Goal: Task Accomplishment & Management: Use online tool/utility

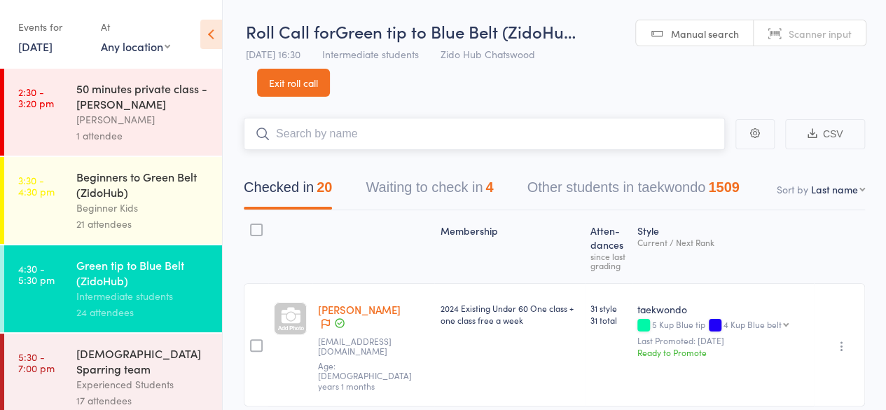
click at [615, 138] on input "search" at bounding box center [484, 134] width 481 height 32
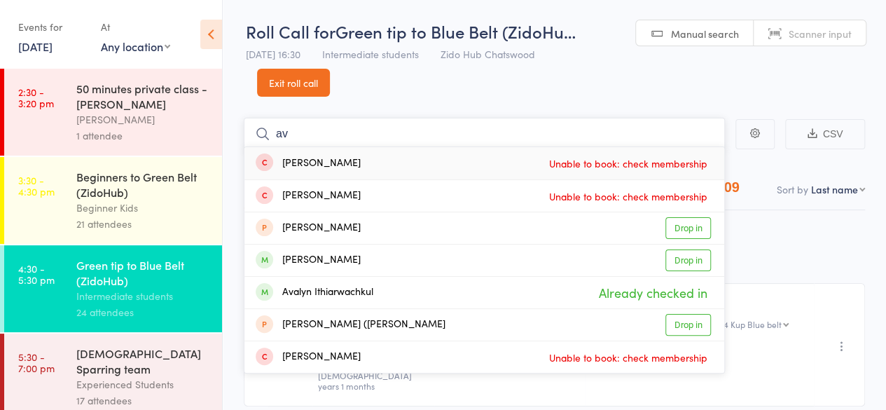
type input "a"
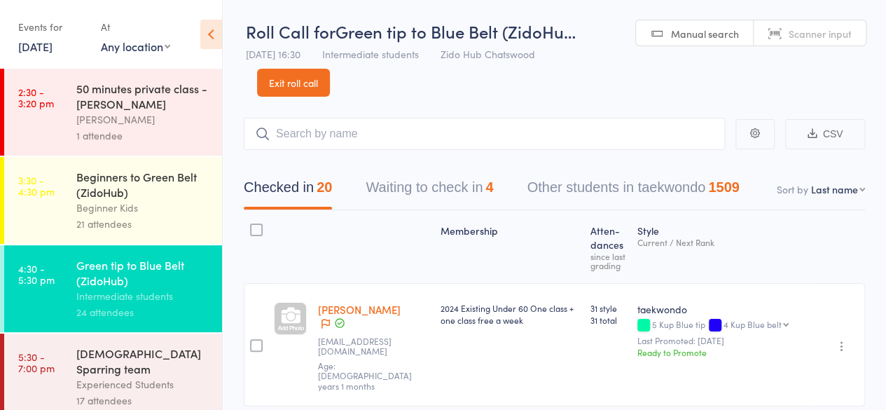
drag, startPoint x: 188, startPoint y: 376, endPoint x: 179, endPoint y: 378, distance: 10.0
click at [179, 392] on div "17 attendees" at bounding box center [143, 400] width 134 height 16
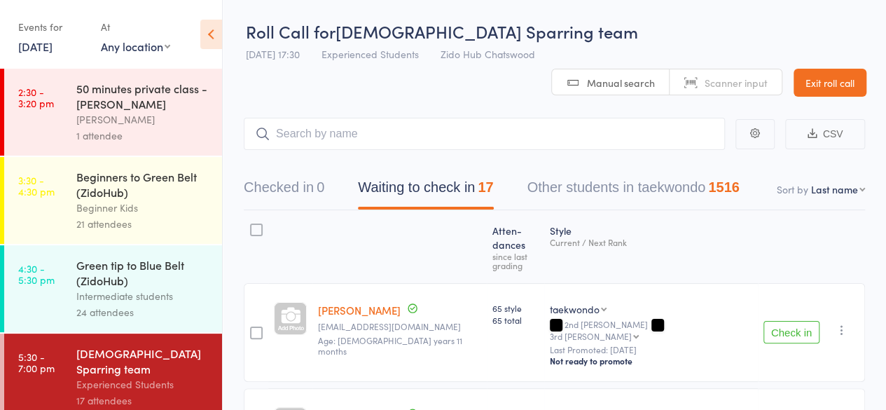
click at [787, 321] on button "Check in" at bounding box center [791, 332] width 56 height 22
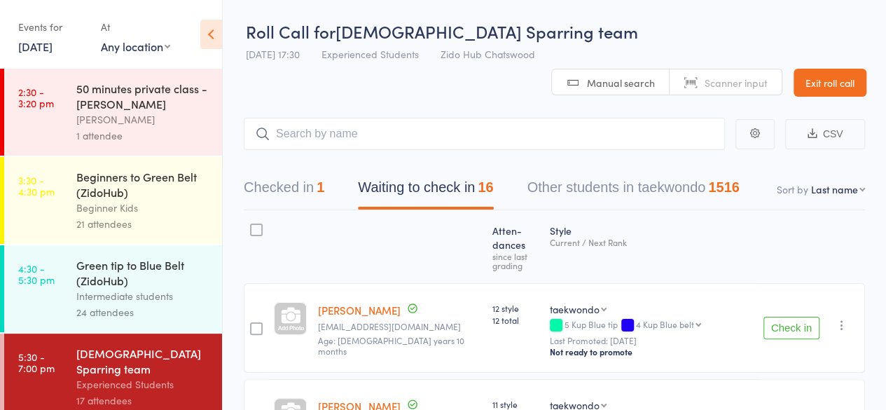
click at [787, 316] on button "Check in" at bounding box center [791, 327] width 56 height 22
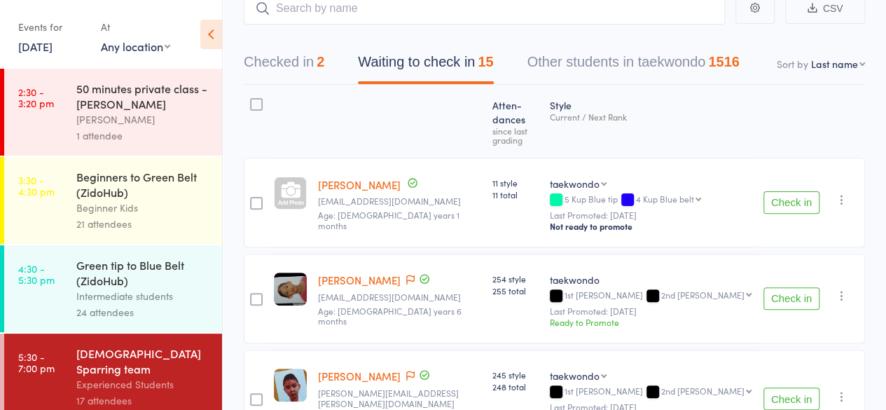
scroll to position [146, 0]
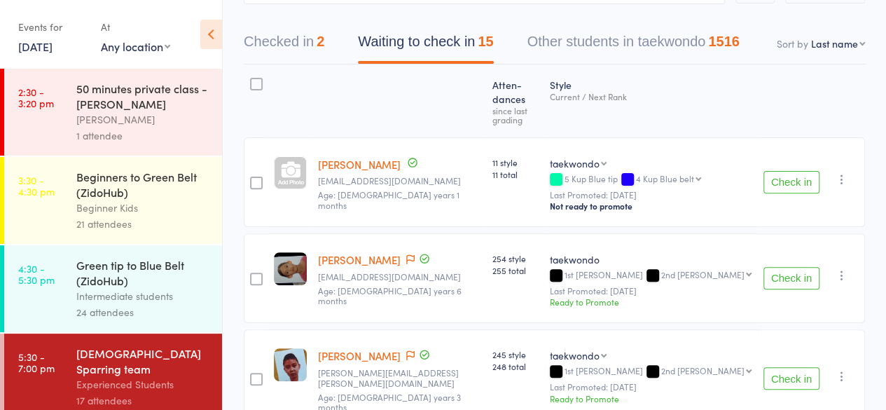
click at [804, 367] on button "Check in" at bounding box center [791, 378] width 56 height 22
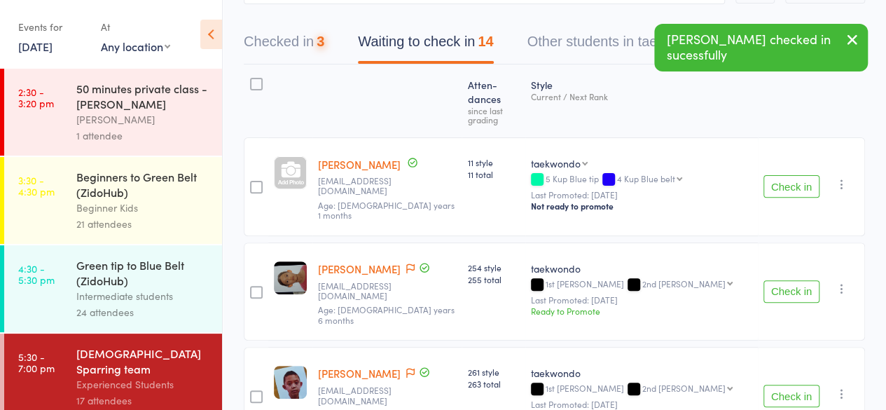
click at [805, 384] on button "Check in" at bounding box center [791, 395] width 56 height 22
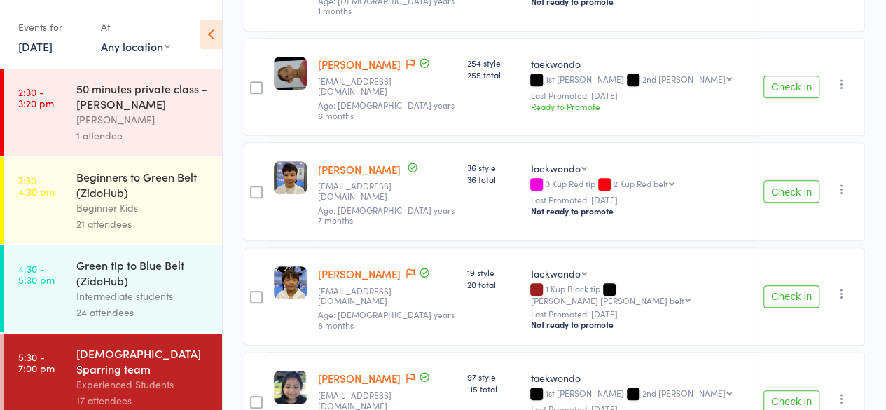
scroll to position [354, 0]
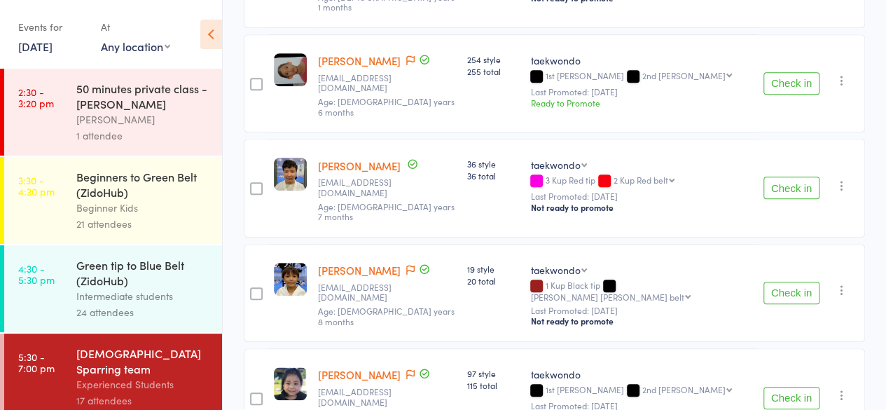
click at [802, 281] on button "Check in" at bounding box center [791, 292] width 56 height 22
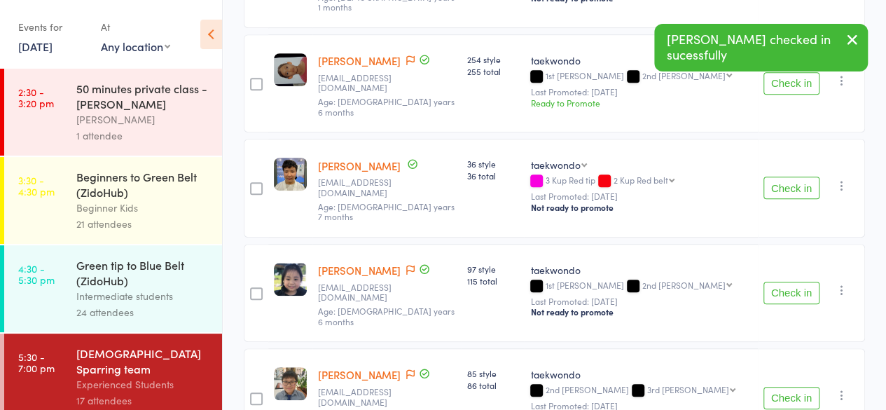
click at [804, 281] on button "Check in" at bounding box center [791, 292] width 56 height 22
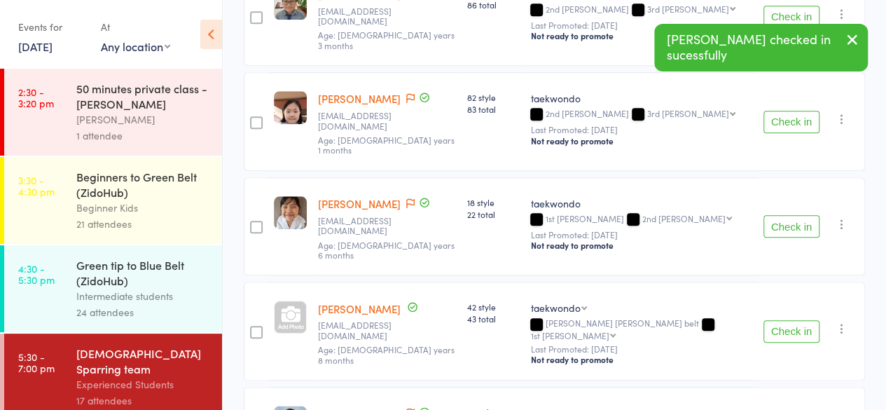
scroll to position [633, 0]
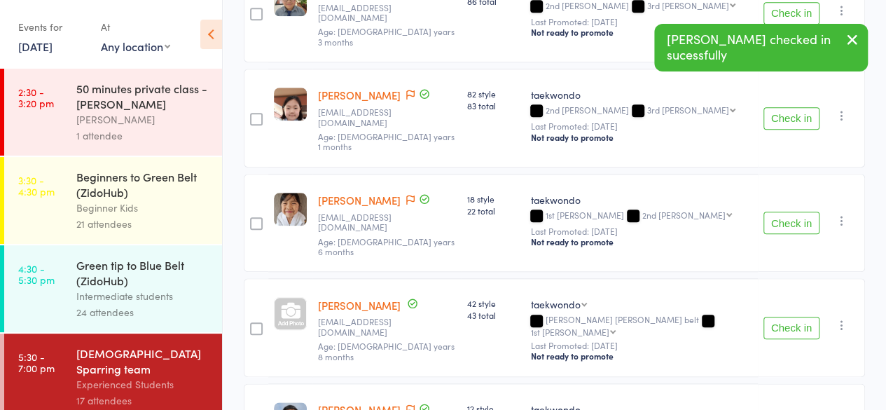
click at [797, 316] on button "Check in" at bounding box center [791, 327] width 56 height 22
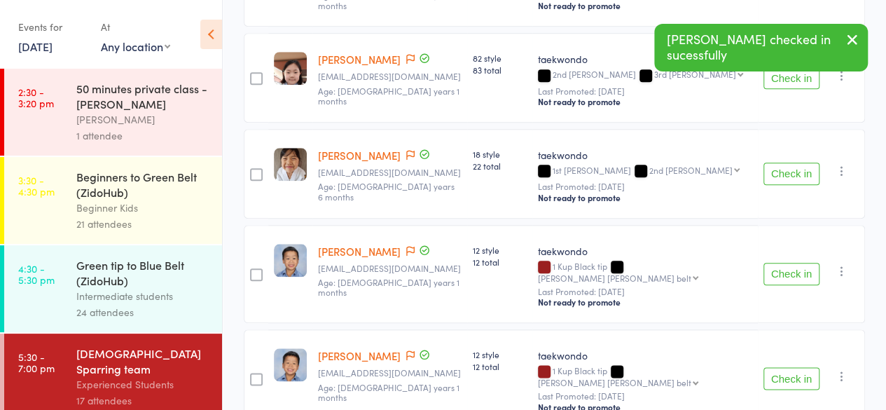
click at [797, 263] on button "Check in" at bounding box center [791, 274] width 56 height 22
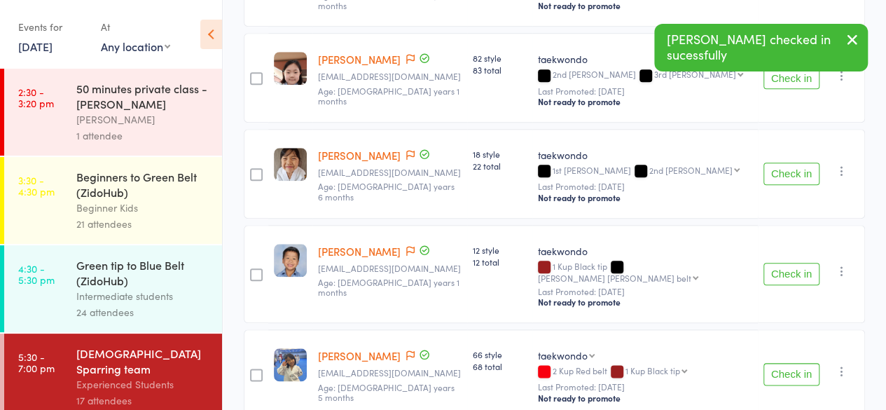
click at [797, 263] on button "Check in" at bounding box center [791, 274] width 56 height 22
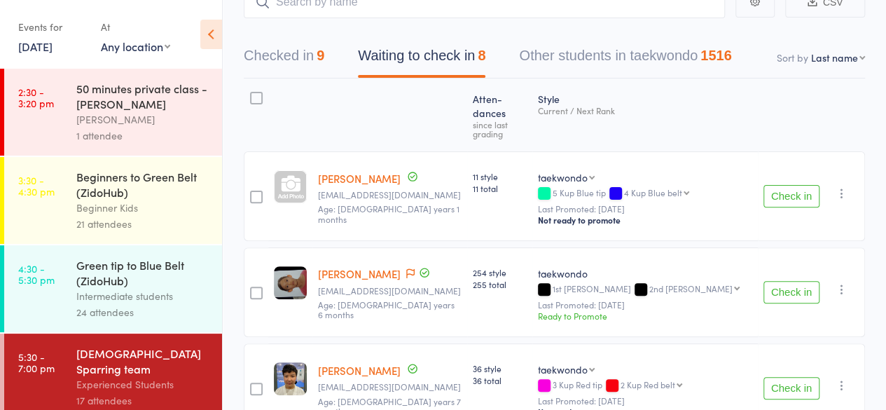
scroll to position [0, 0]
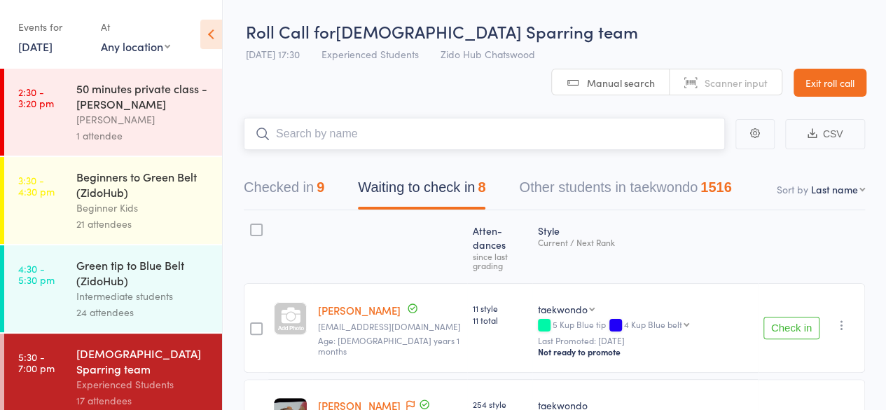
click at [596, 118] on input "search" at bounding box center [484, 134] width 481 height 32
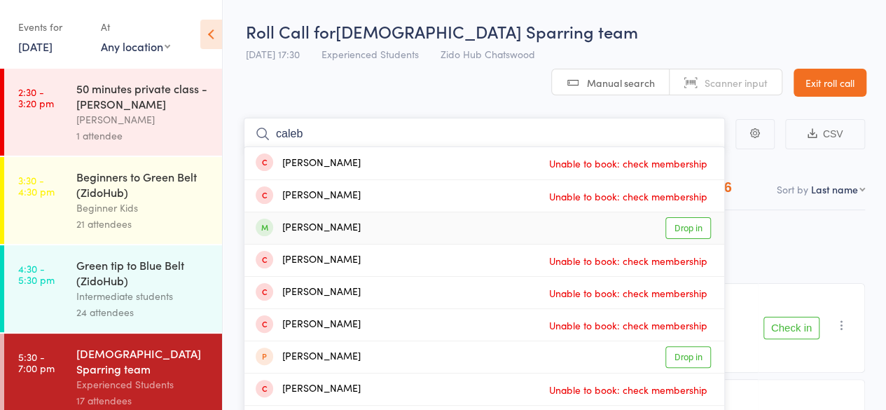
type input "caleb"
click at [683, 217] on link "Drop in" at bounding box center [688, 228] width 46 height 22
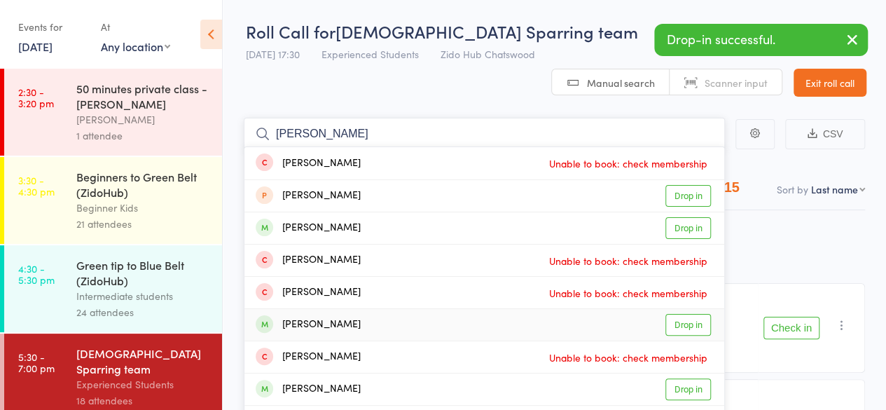
type input "[PERSON_NAME]"
click at [688, 314] on link "Drop in" at bounding box center [688, 325] width 46 height 22
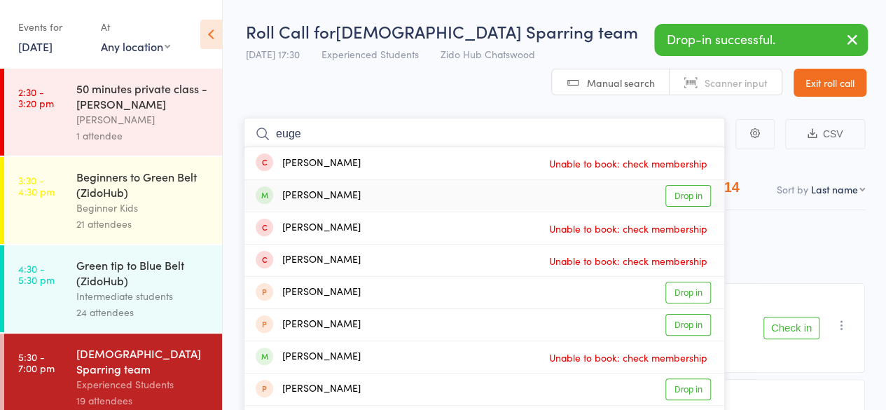
type input "euge"
click at [693, 185] on link "Drop in" at bounding box center [688, 196] width 46 height 22
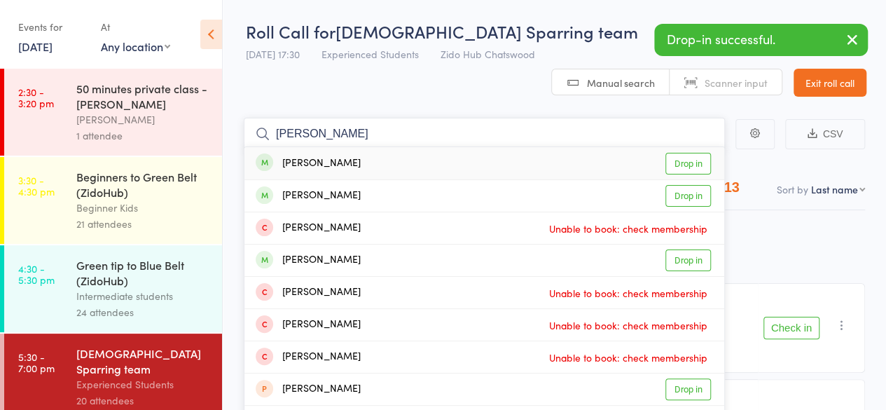
type input "[PERSON_NAME]"
click at [698, 153] on link "Drop in" at bounding box center [688, 164] width 46 height 22
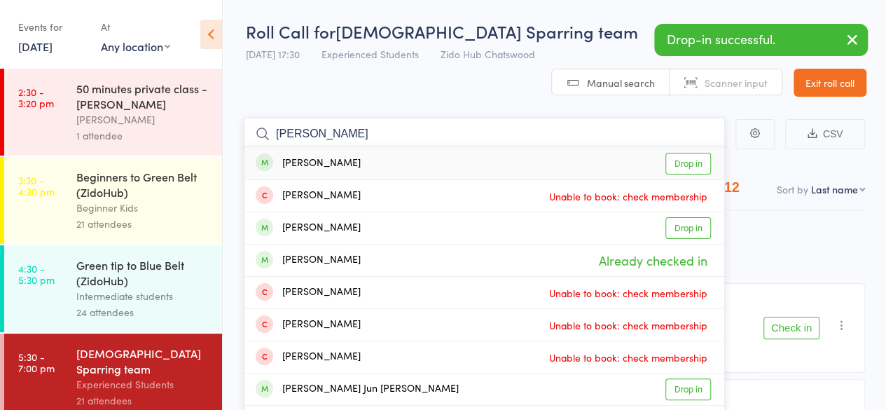
type input "[PERSON_NAME]"
click at [702, 153] on link "Drop in" at bounding box center [688, 164] width 46 height 22
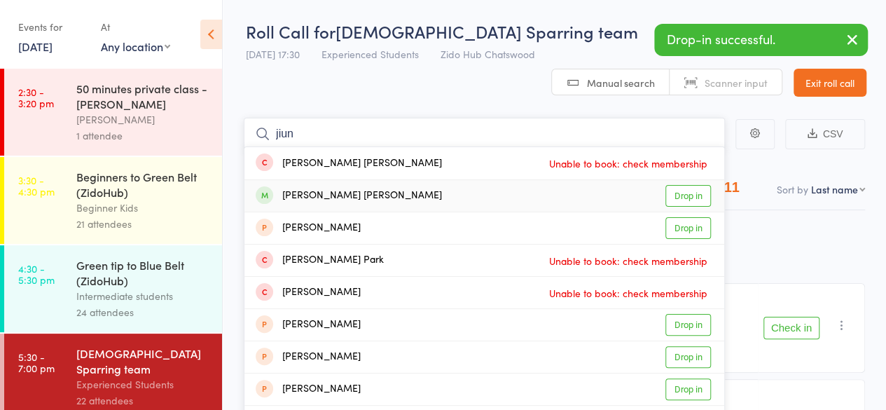
type input "jiun"
click at [700, 185] on link "Drop in" at bounding box center [688, 196] width 46 height 22
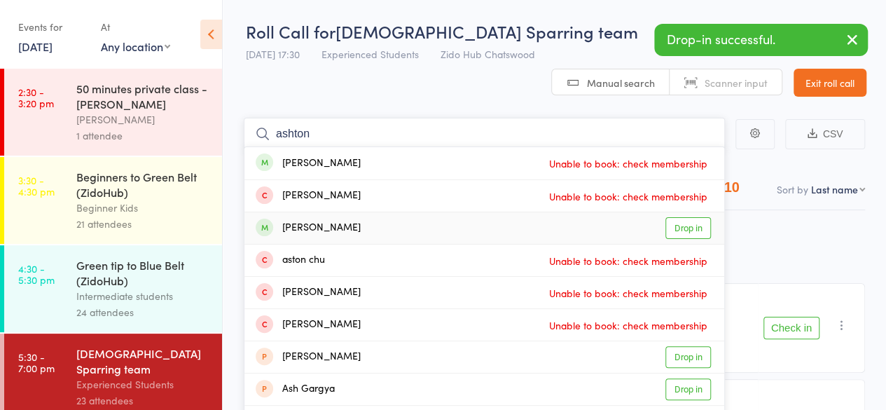
type input "ashton"
click at [692, 217] on link "Drop in" at bounding box center [688, 228] width 46 height 22
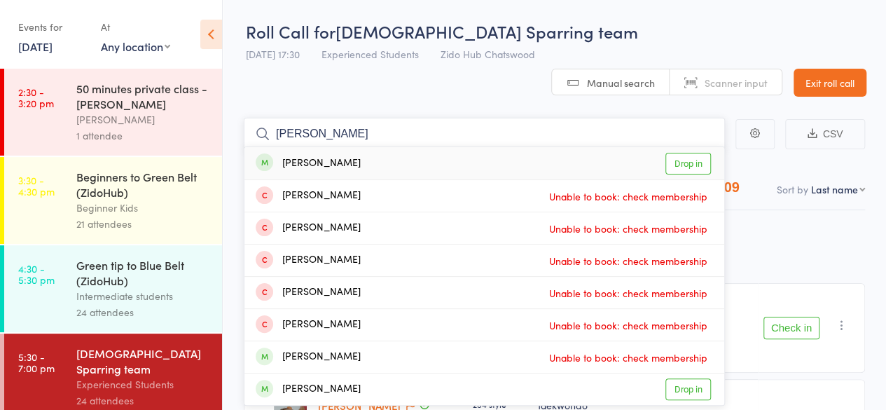
type input "[PERSON_NAME]"
click at [680, 153] on link "Drop in" at bounding box center [688, 164] width 46 height 22
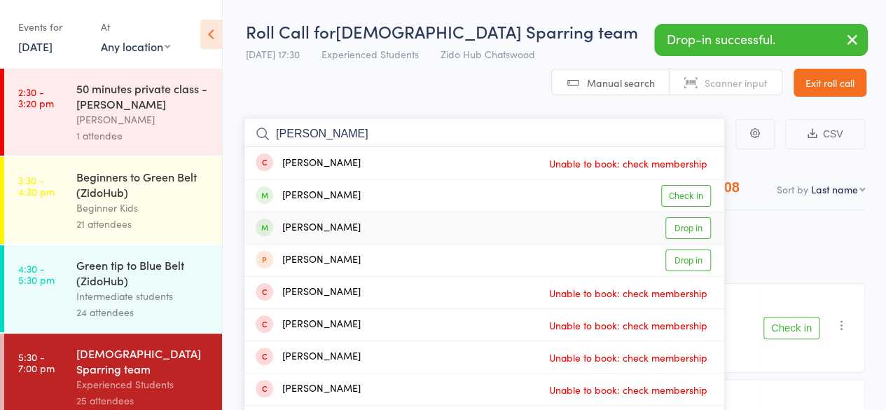
type input "[PERSON_NAME]"
click at [683, 217] on link "Drop in" at bounding box center [688, 228] width 46 height 22
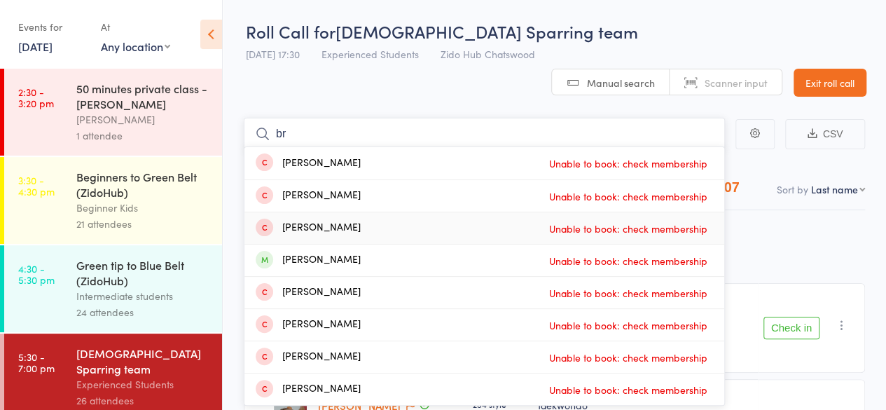
type input "b"
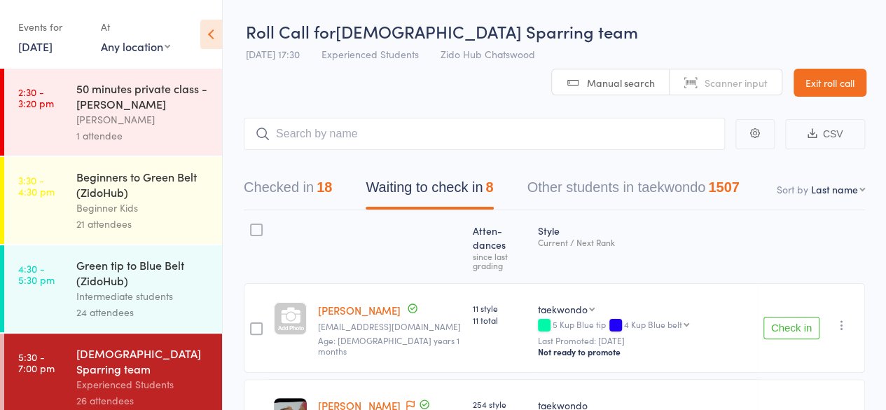
click at [683, 216] on div "Style Current / Next Rank" at bounding box center [644, 246] width 225 height 60
drag, startPoint x: 123, startPoint y: 307, endPoint x: 155, endPoint y: 328, distance: 38.1
click at [155, 328] on div "Green tip to Blue Belt (ZidoHub) Intermediate students 24 attendees" at bounding box center [149, 288] width 146 height 87
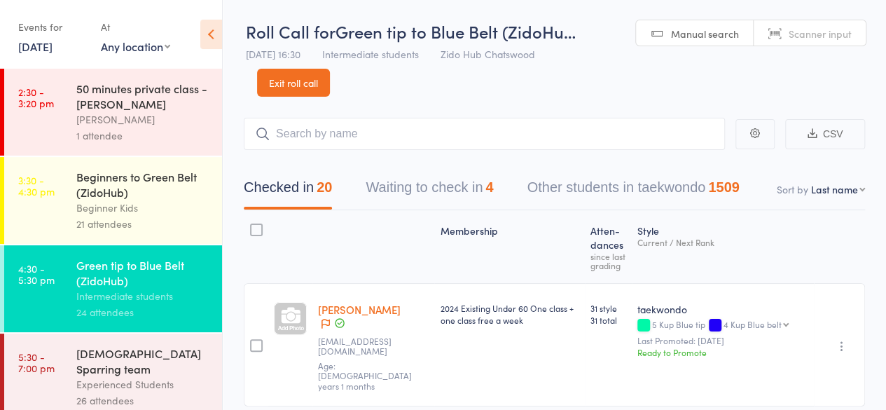
click at [147, 392] on div "26 attendees" at bounding box center [143, 400] width 134 height 16
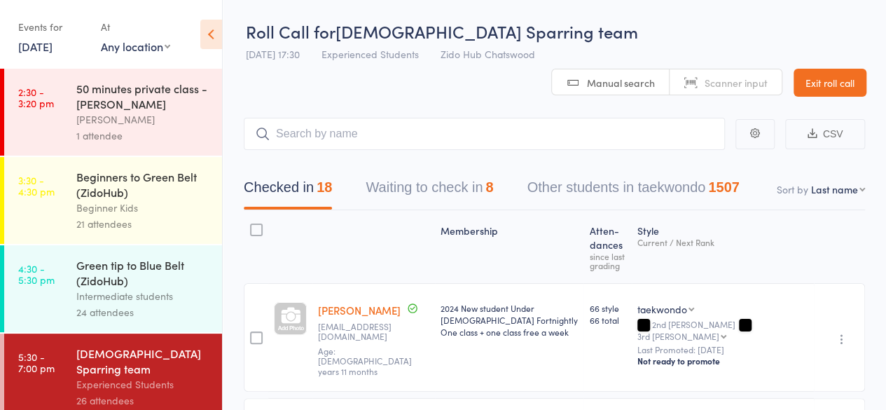
click at [808, 150] on div "Checked in 18 Waiting to check in 8 Other students in taekwondo 1507" at bounding box center [554, 180] width 621 height 60
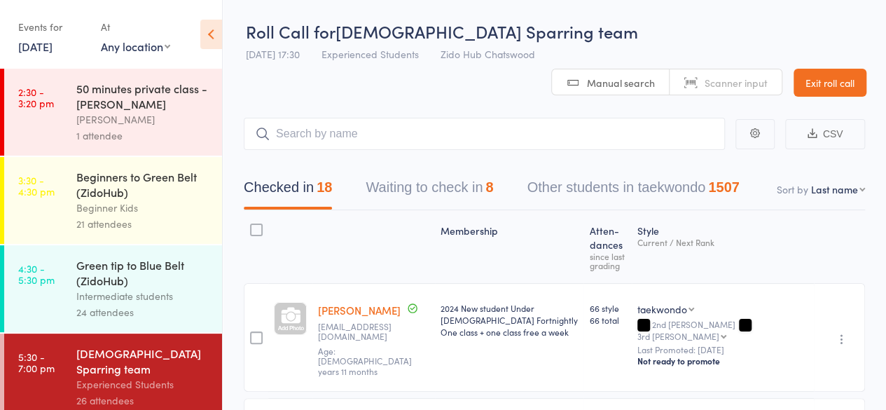
click at [164, 289] on div "Intermediate students" at bounding box center [143, 296] width 134 height 16
